Goal: Transaction & Acquisition: Register for event/course

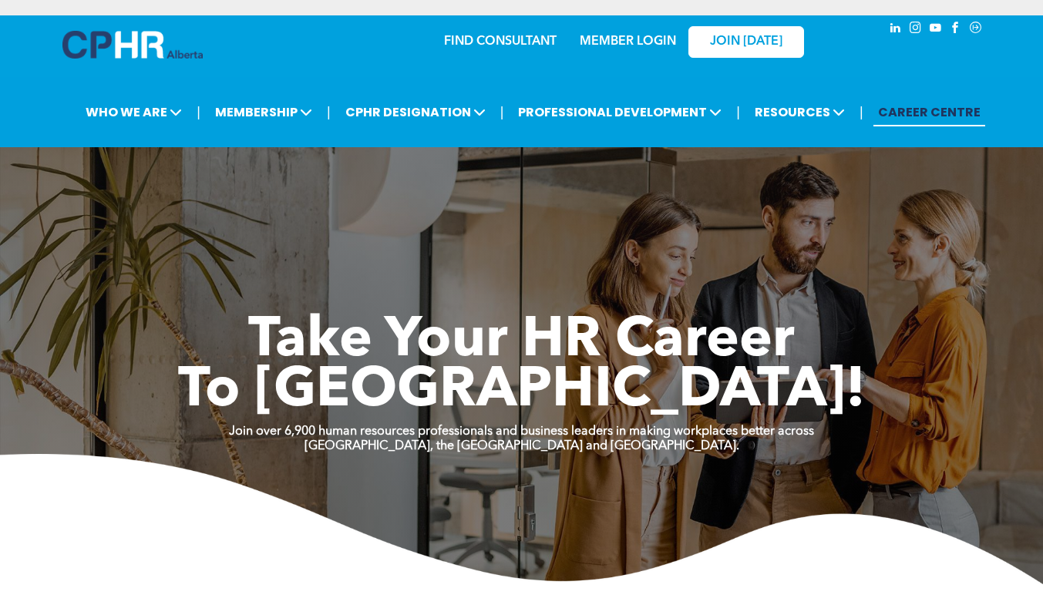
click at [635, 41] on link "MEMBER LOGIN" at bounding box center [628, 41] width 96 height 12
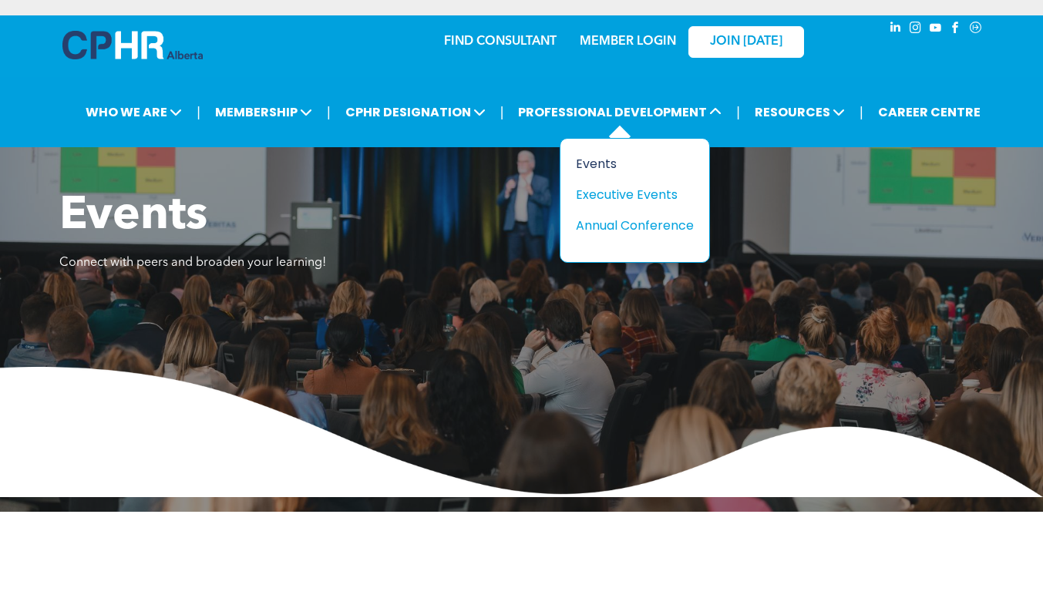
click at [608, 155] on div "Events" at bounding box center [629, 163] width 106 height 19
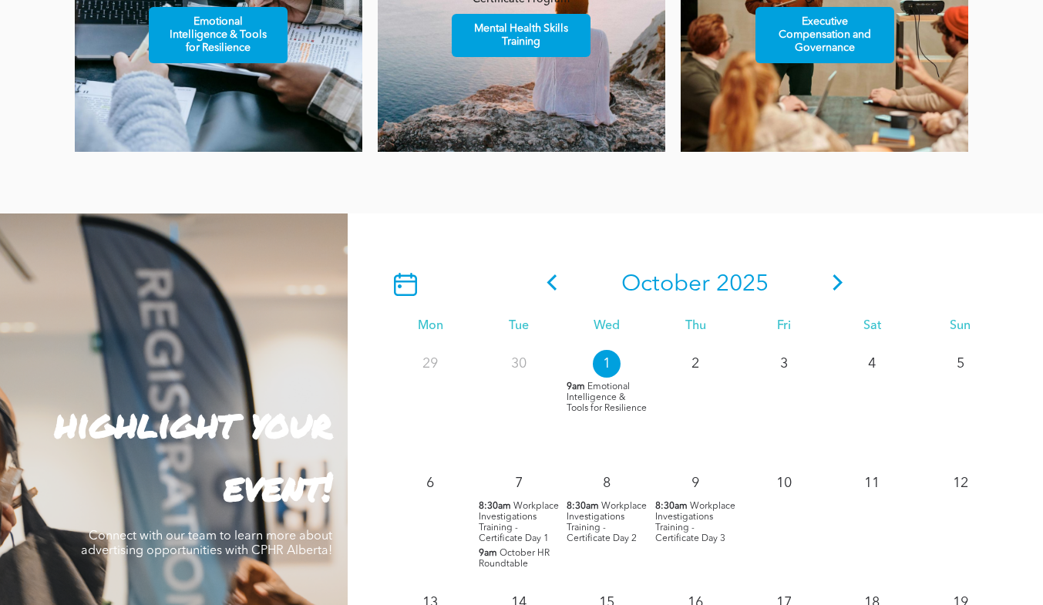
scroll to position [1126, 0]
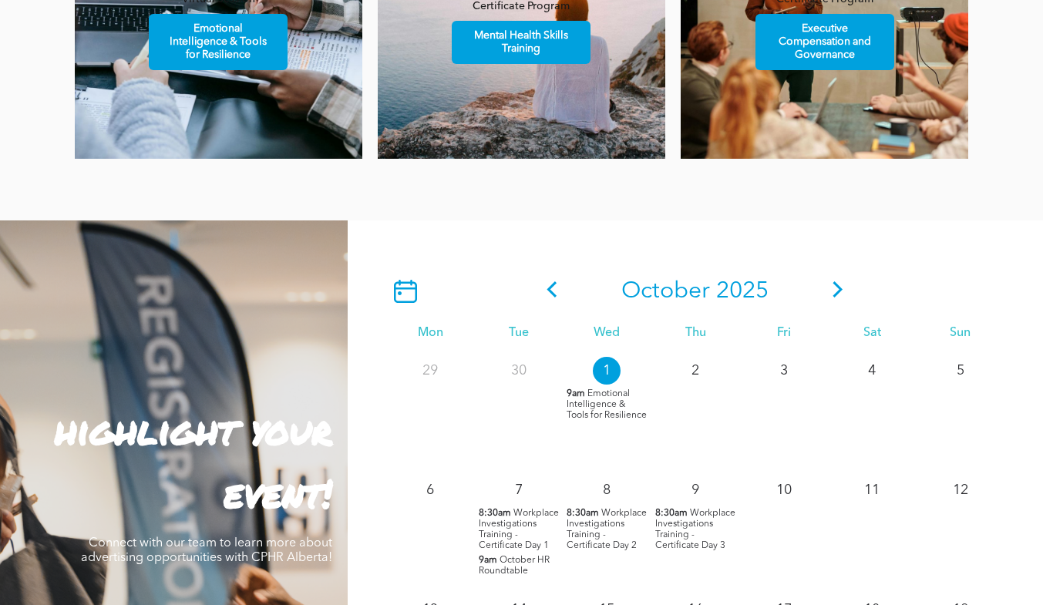
click at [834, 288] on icon at bounding box center [838, 289] width 23 height 16
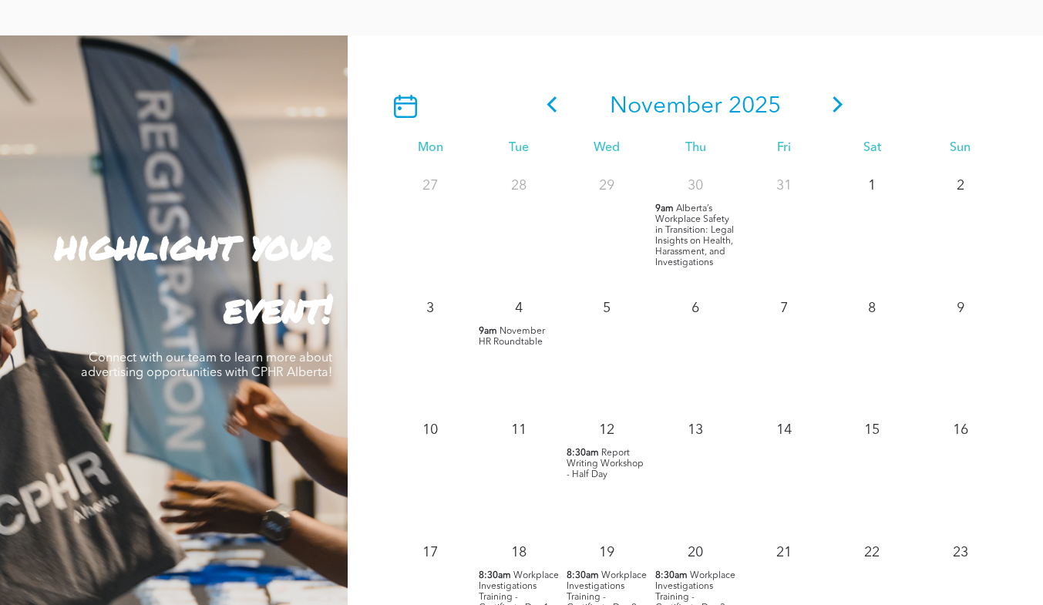
scroll to position [1303, 0]
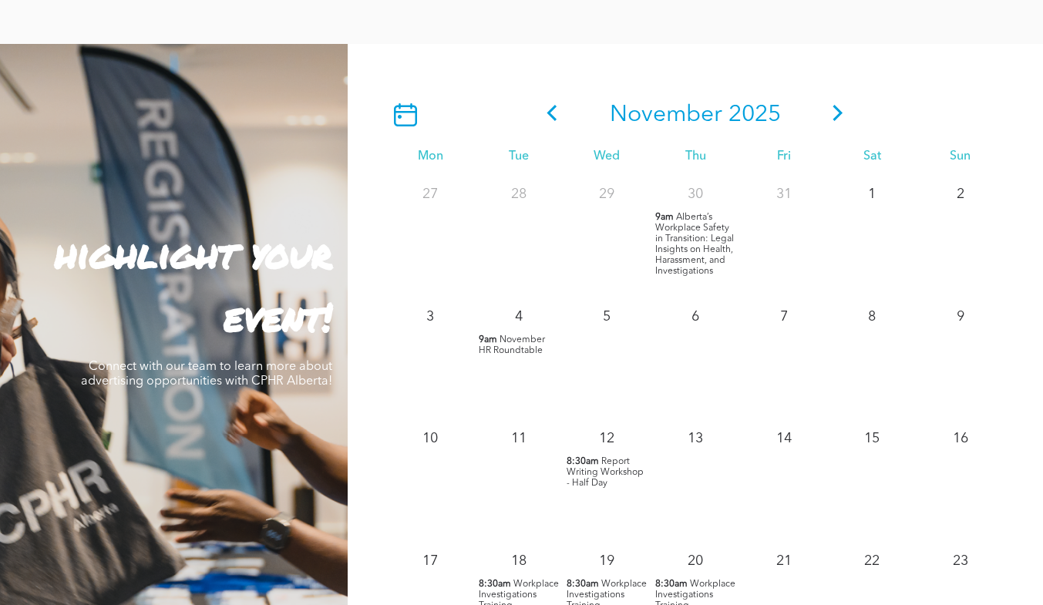
click at [837, 113] on icon at bounding box center [838, 113] width 23 height 16
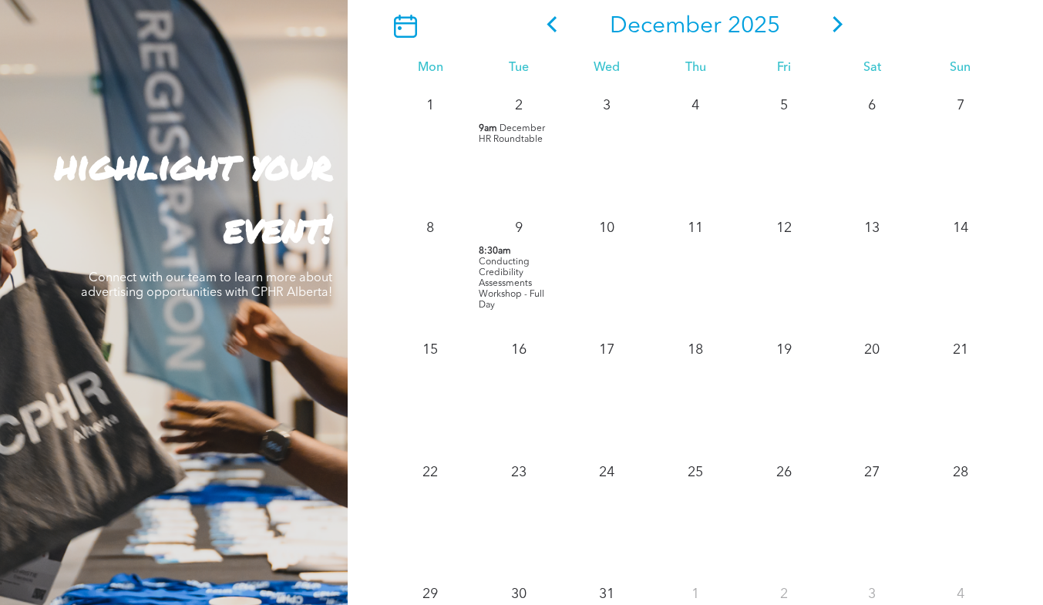
scroll to position [1392, 0]
click at [841, 29] on icon at bounding box center [838, 23] width 23 height 16
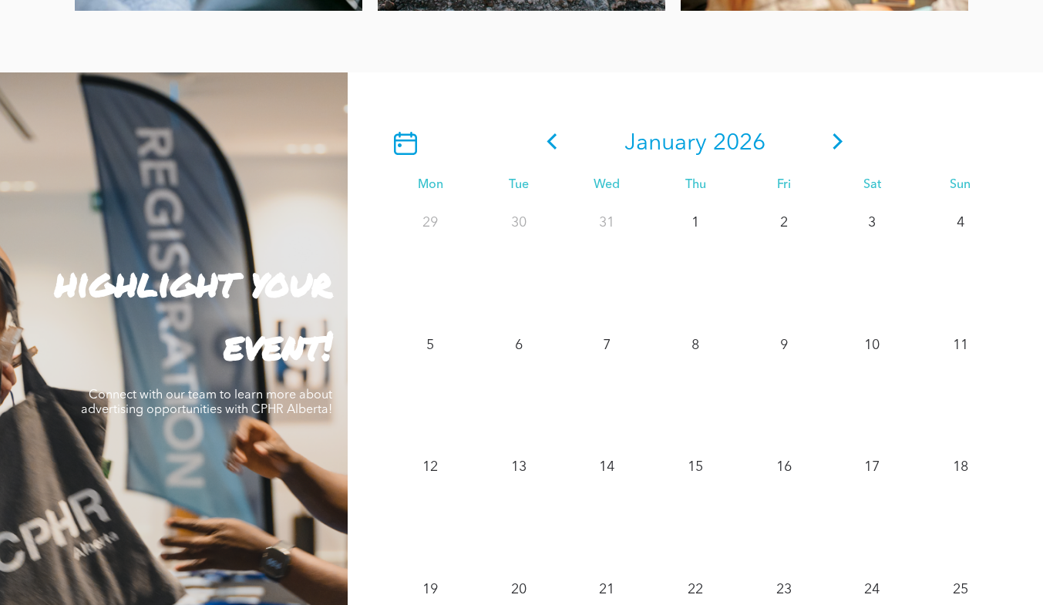
scroll to position [1273, 0]
